Goal: Find specific page/section: Find specific page/section

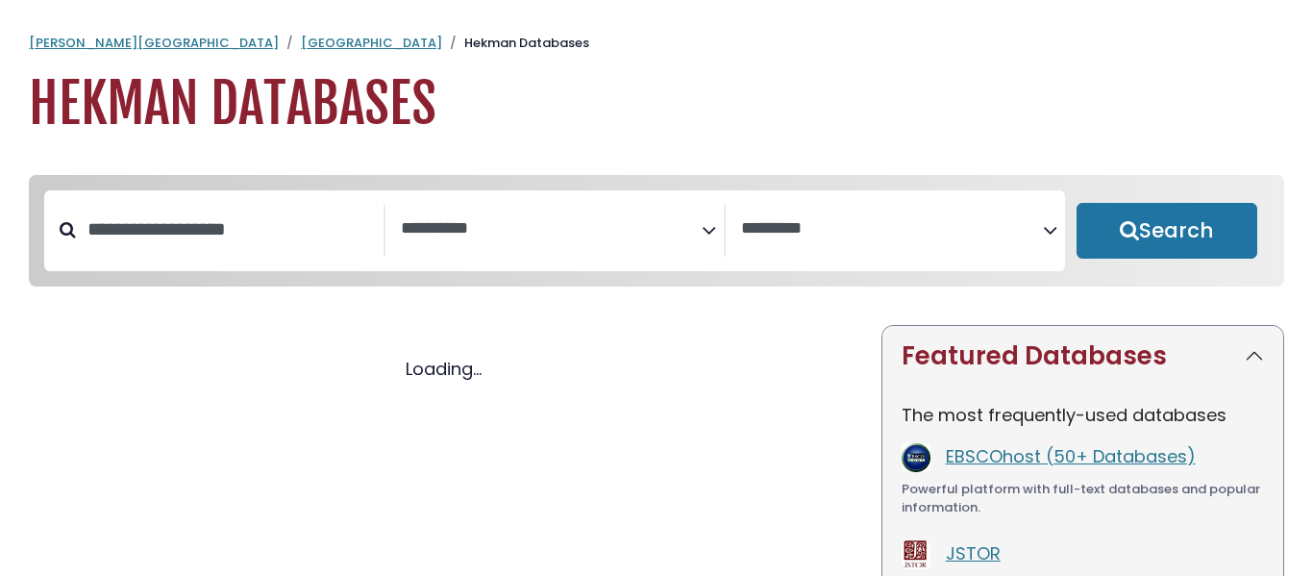
select select "Database Subject Filter"
select select "Database Vendors Filter"
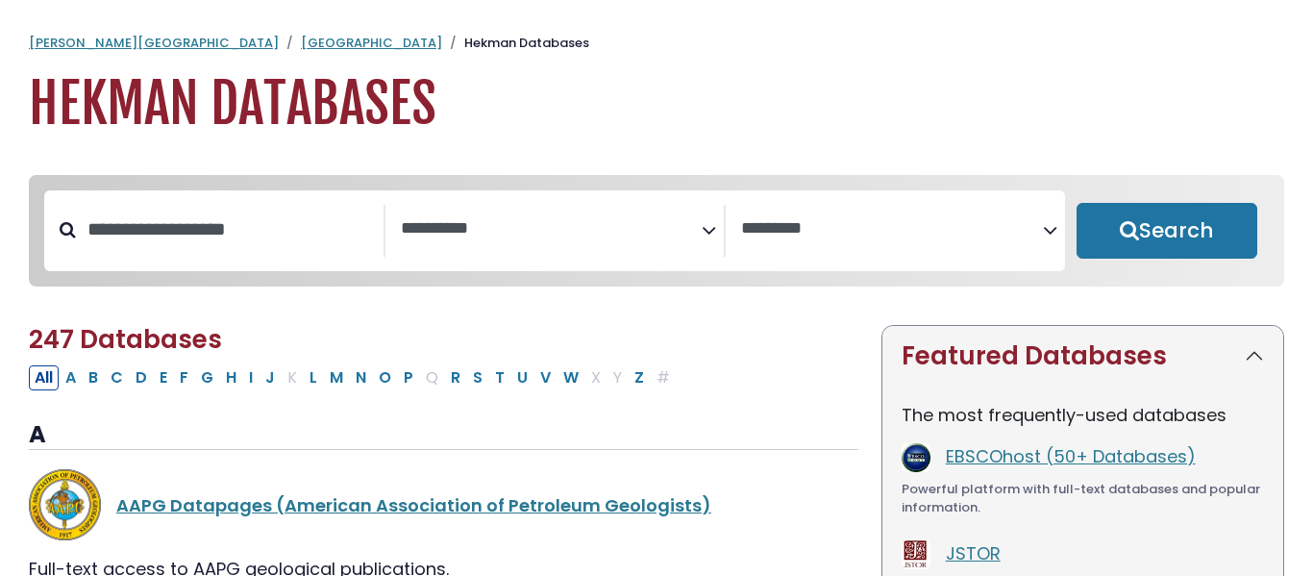
select select "Database Subject Filter"
select select "Database Vendors Filter"
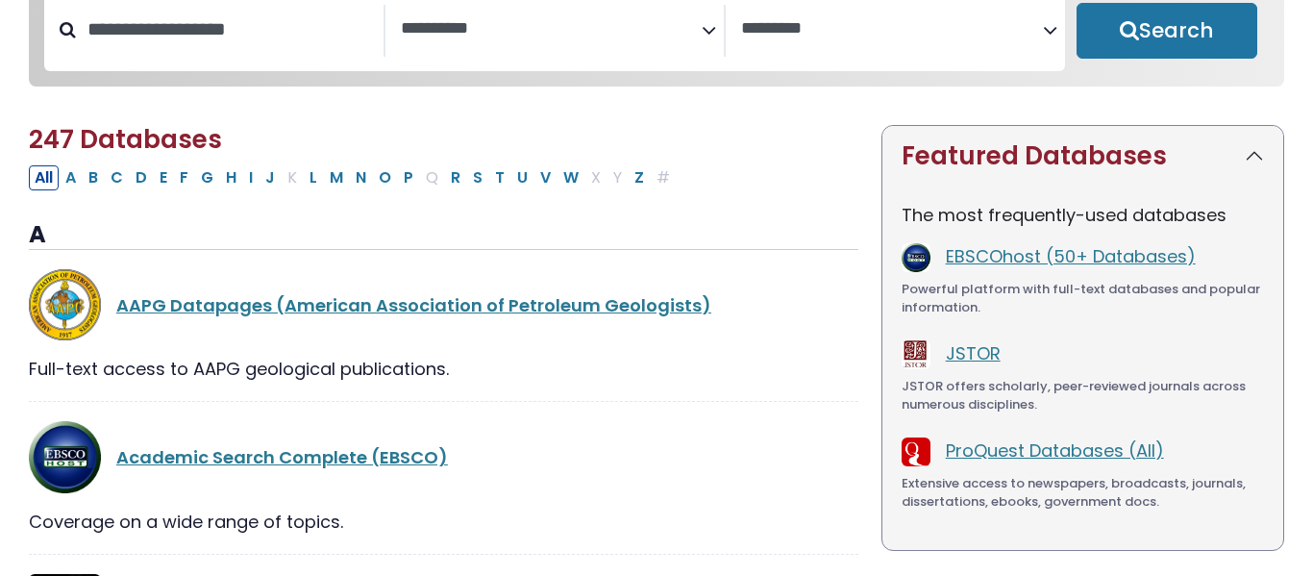
scroll to position [217, 0]
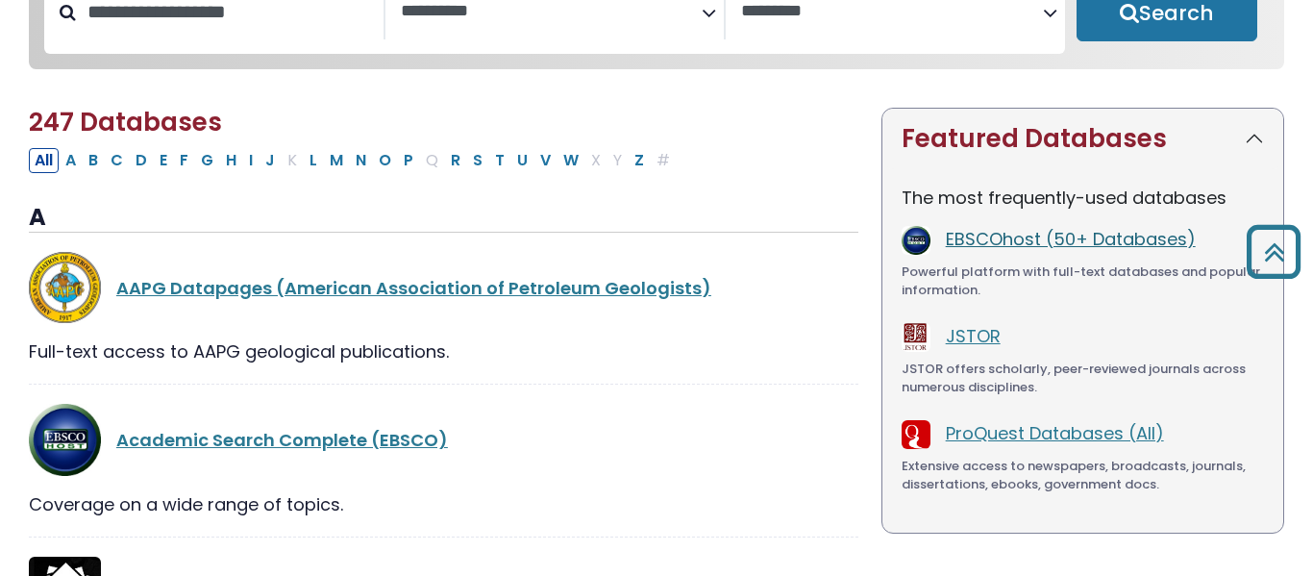
click at [1015, 241] on link "EBSCOhost (50+ Databases)" at bounding box center [1070, 239] width 250 height 24
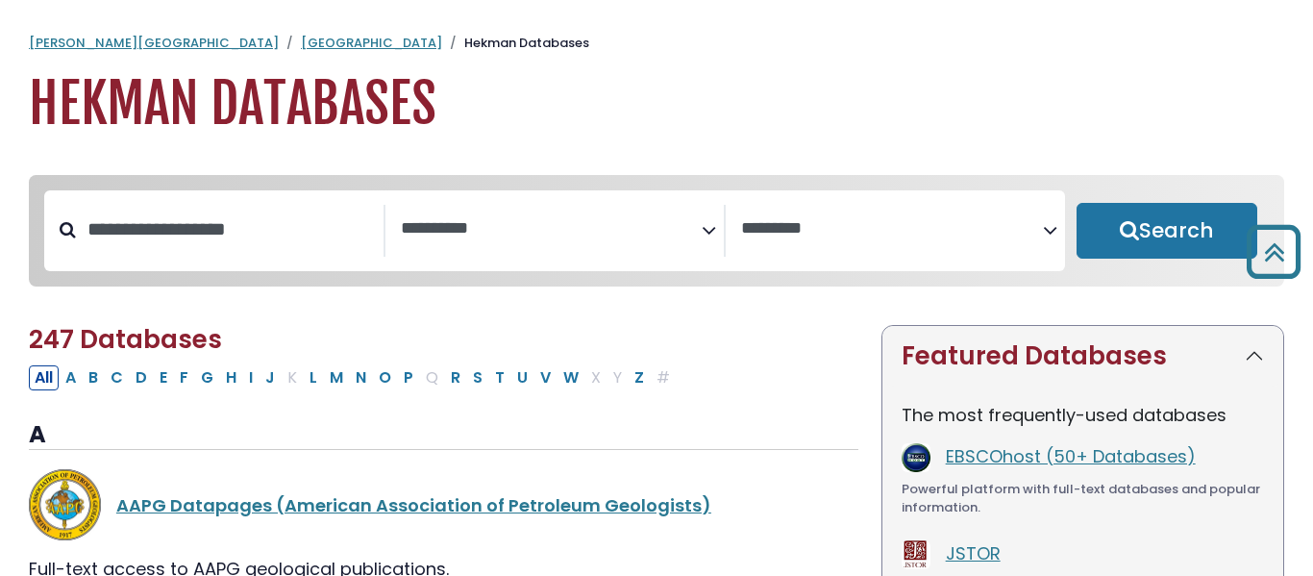
select select "Database Subject Filter"
select select "Database Vendors Filter"
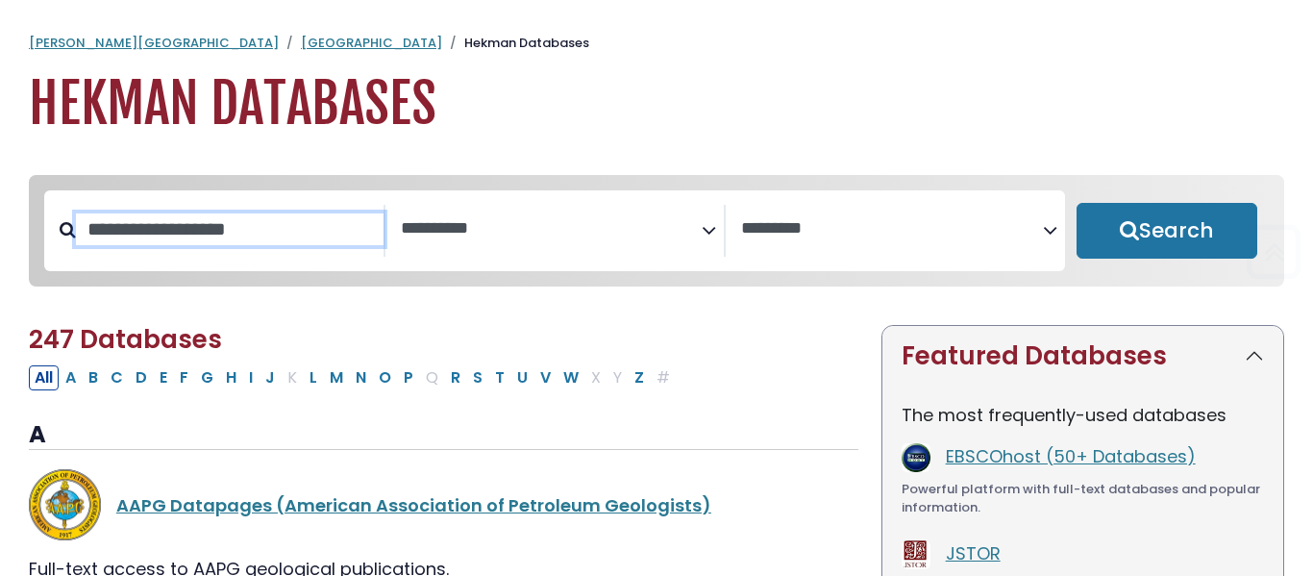
click at [269, 230] on input "Search database by title or keyword" at bounding box center [229, 229] width 307 height 32
type input "**********"
click at [1076, 203] on button "Search" at bounding box center [1166, 231] width 181 height 56
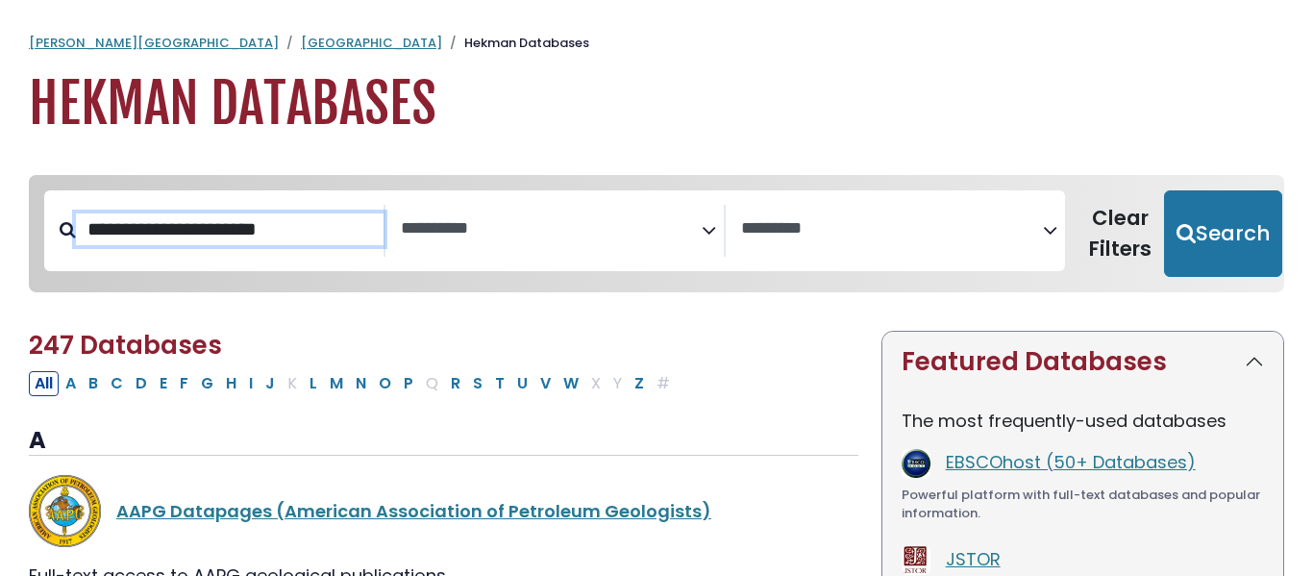
select select "Database Subject Filter"
select select "Database Vendors Filter"
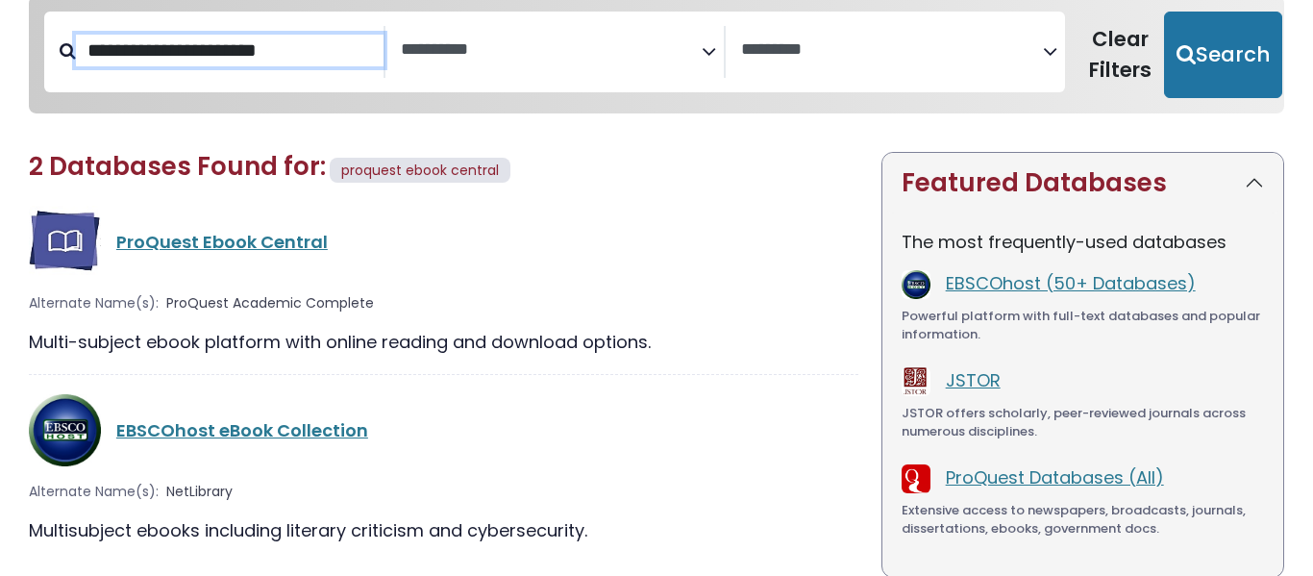
scroll to position [184, 0]
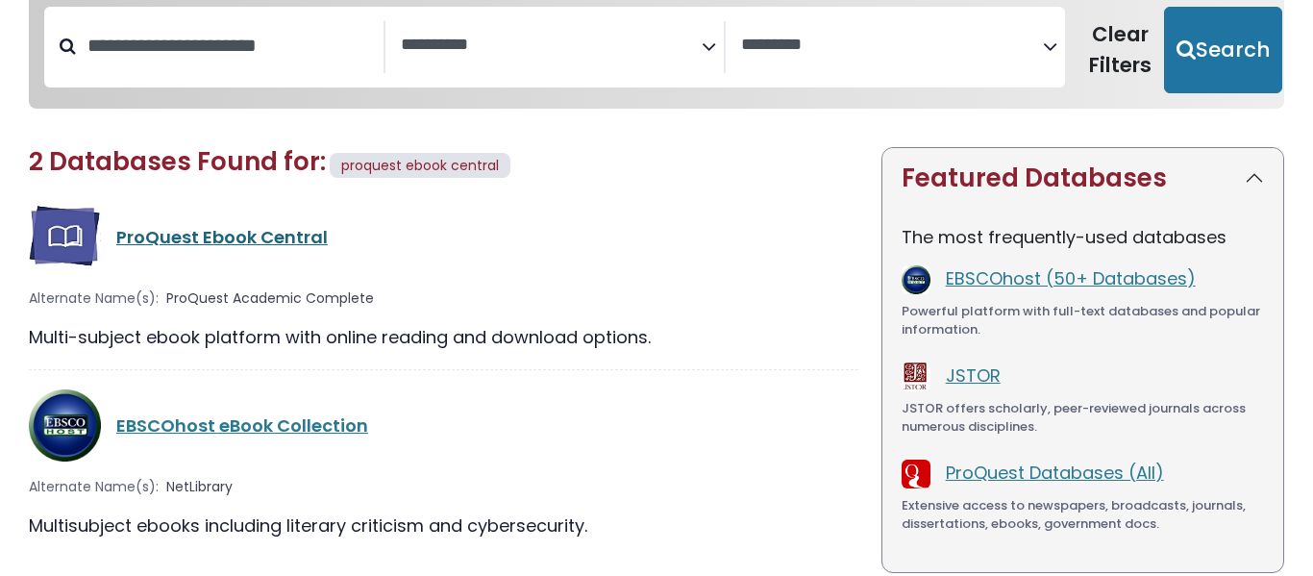
click at [159, 227] on link "ProQuest Ebook Central" at bounding box center [221, 237] width 211 height 24
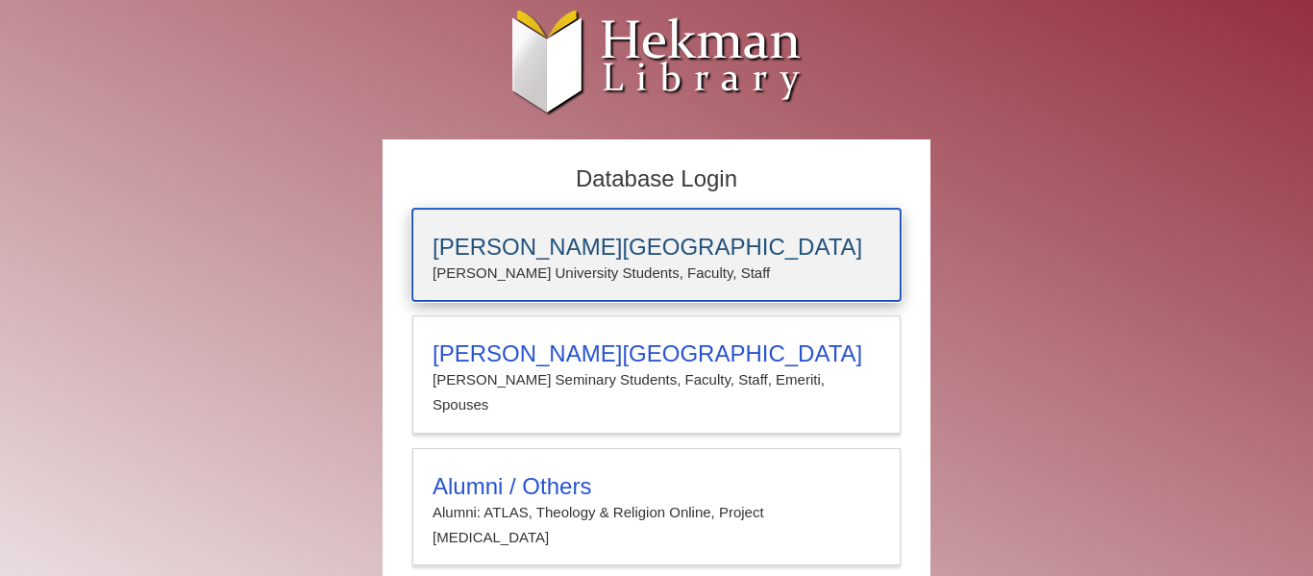
click at [563, 241] on h3 "[PERSON_NAME][GEOGRAPHIC_DATA]" at bounding box center [656, 246] width 448 height 27
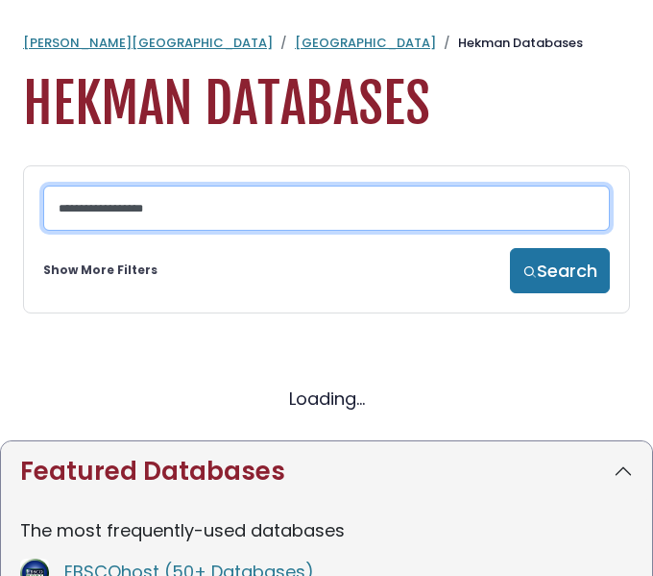
click at [215, 208] on input "Search database by title or keyword" at bounding box center [326, 207] width 567 height 45
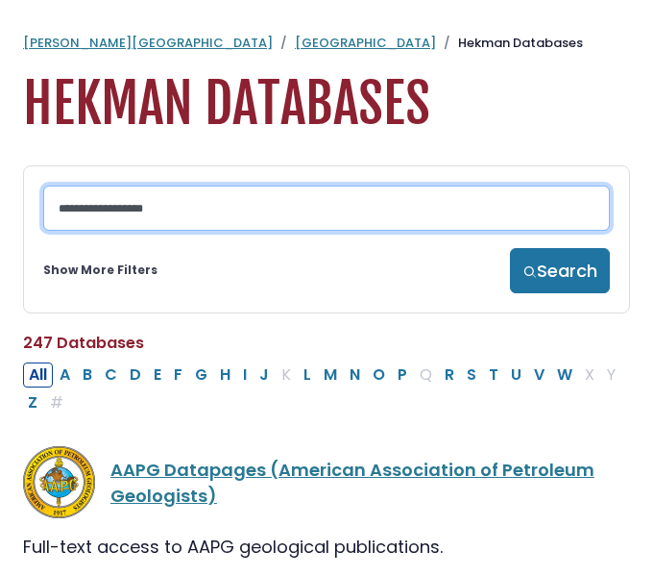
click at [215, 208] on input "Search database by title or keyword" at bounding box center [326, 207] width 567 height 45
type input "*"
type input "**********"
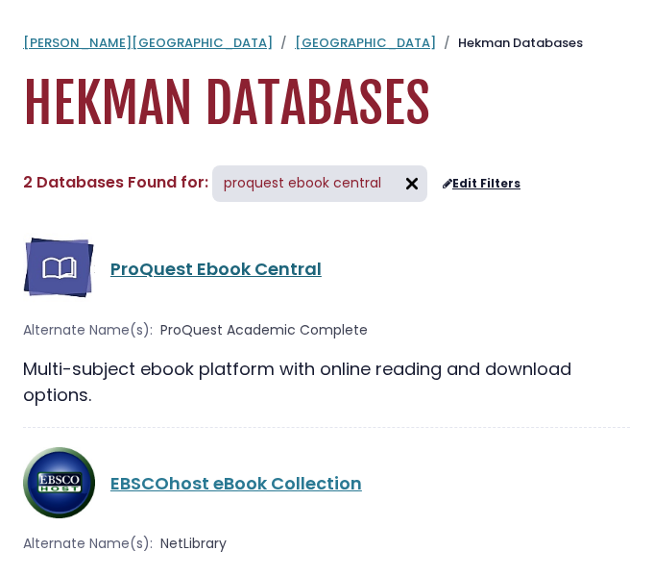
click at [218, 265] on link "ProQuest Ebook Central" at bounding box center [216, 269] width 211 height 24
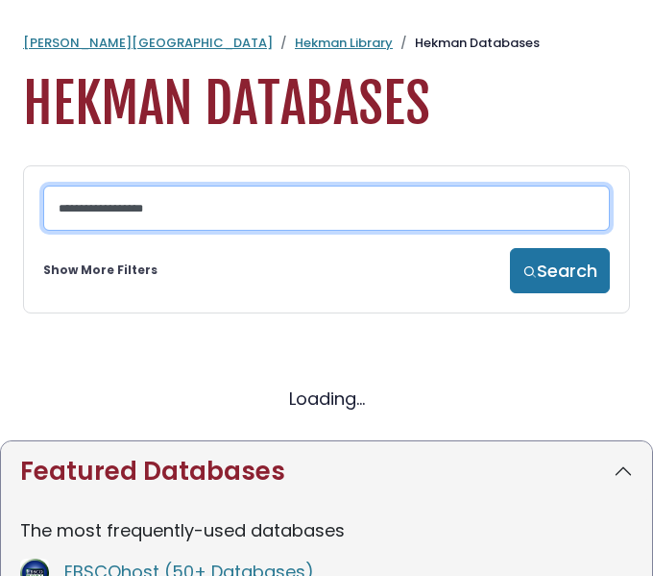
click at [231, 211] on input "Search database by title or keyword" at bounding box center [326, 207] width 567 height 45
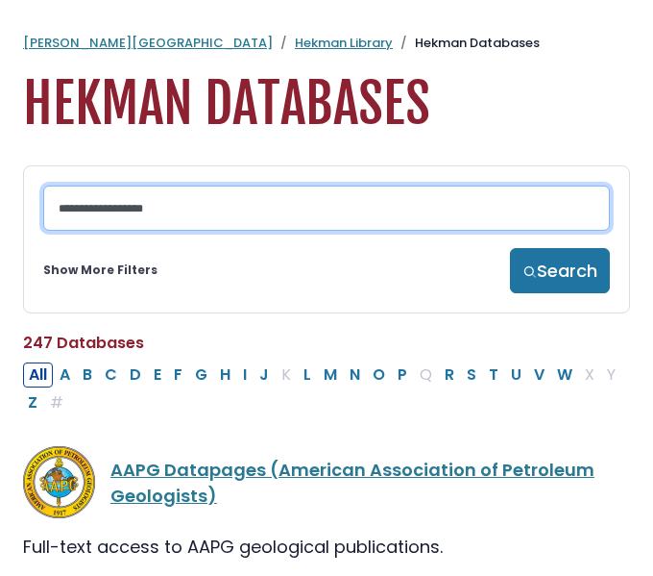
click at [214, 213] on input "Search database by title or keyword" at bounding box center [326, 207] width 567 height 45
type input "**********"
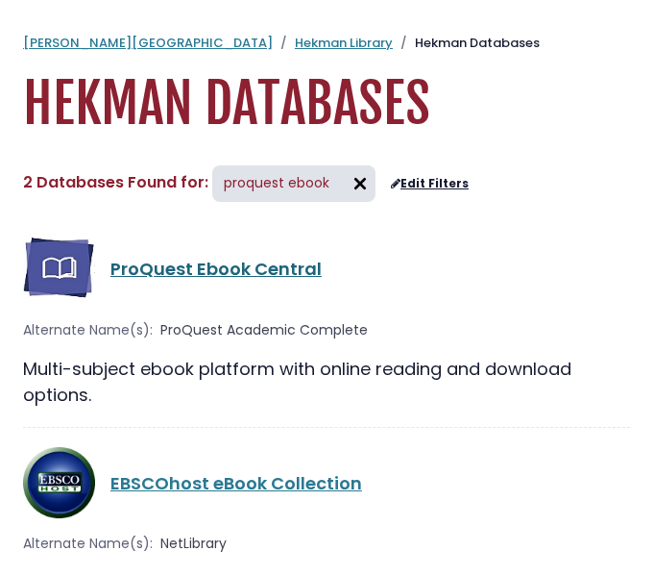
click at [268, 257] on link "ProQuest Ebook Central" at bounding box center [216, 269] width 211 height 24
